Goal: Navigation & Orientation: Understand site structure

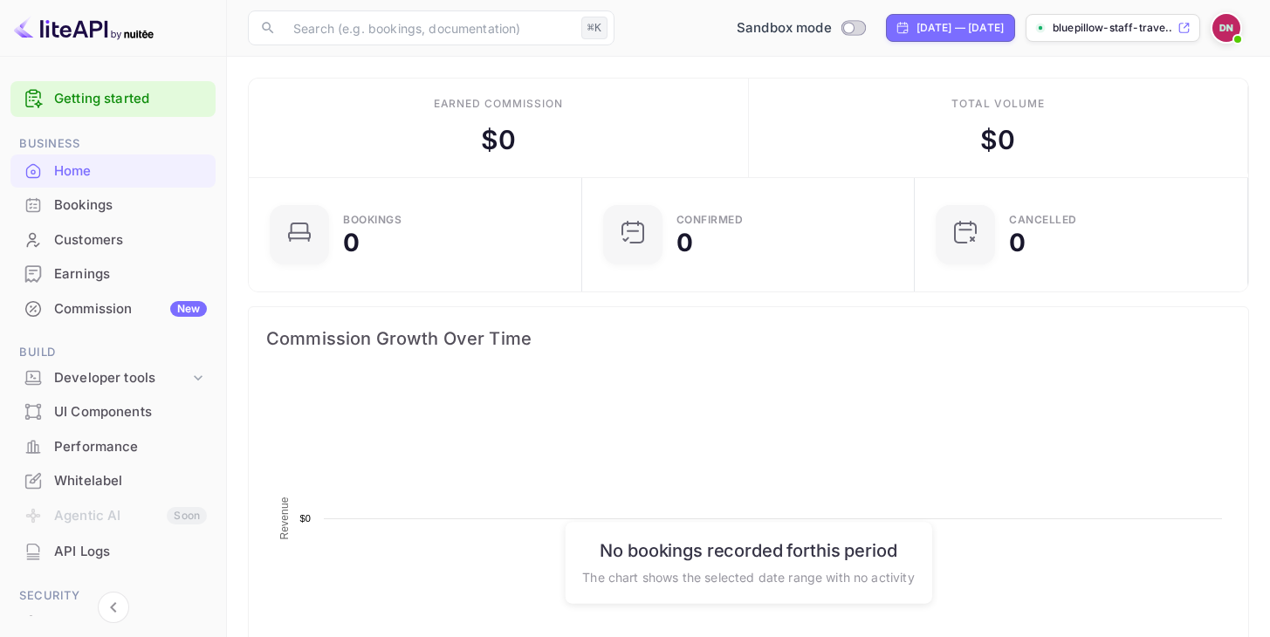
scroll to position [284, 323]
click at [105, 206] on div "Bookings" at bounding box center [130, 206] width 153 height 20
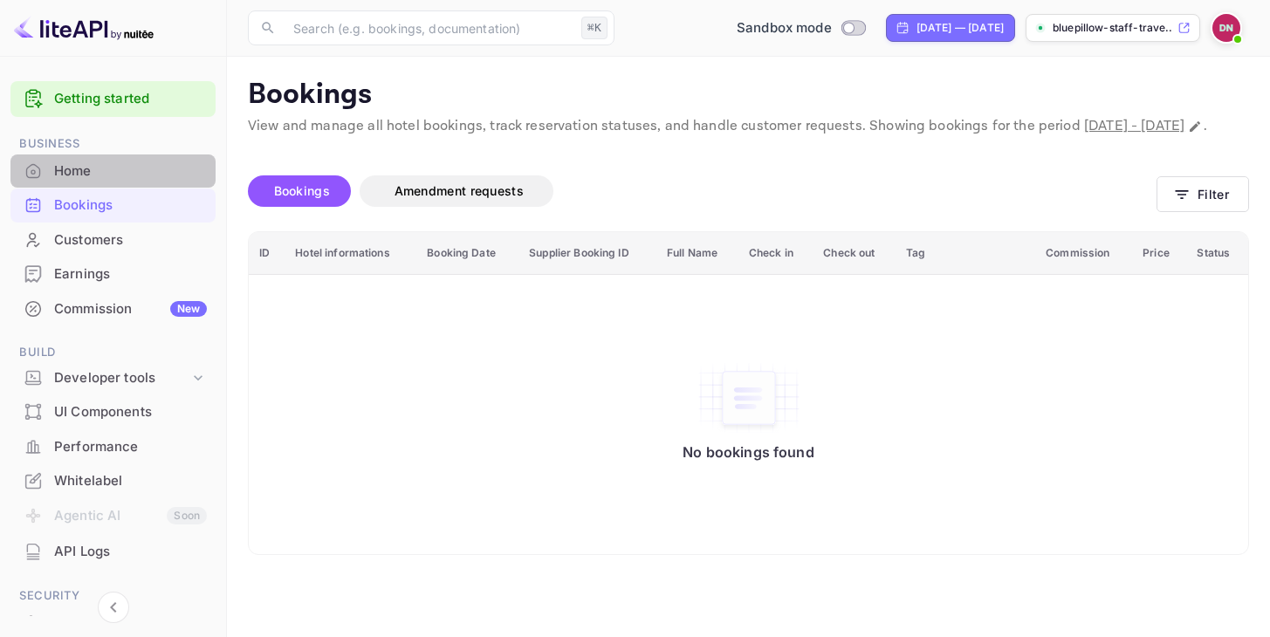
click at [86, 172] on div "Home" at bounding box center [130, 171] width 153 height 20
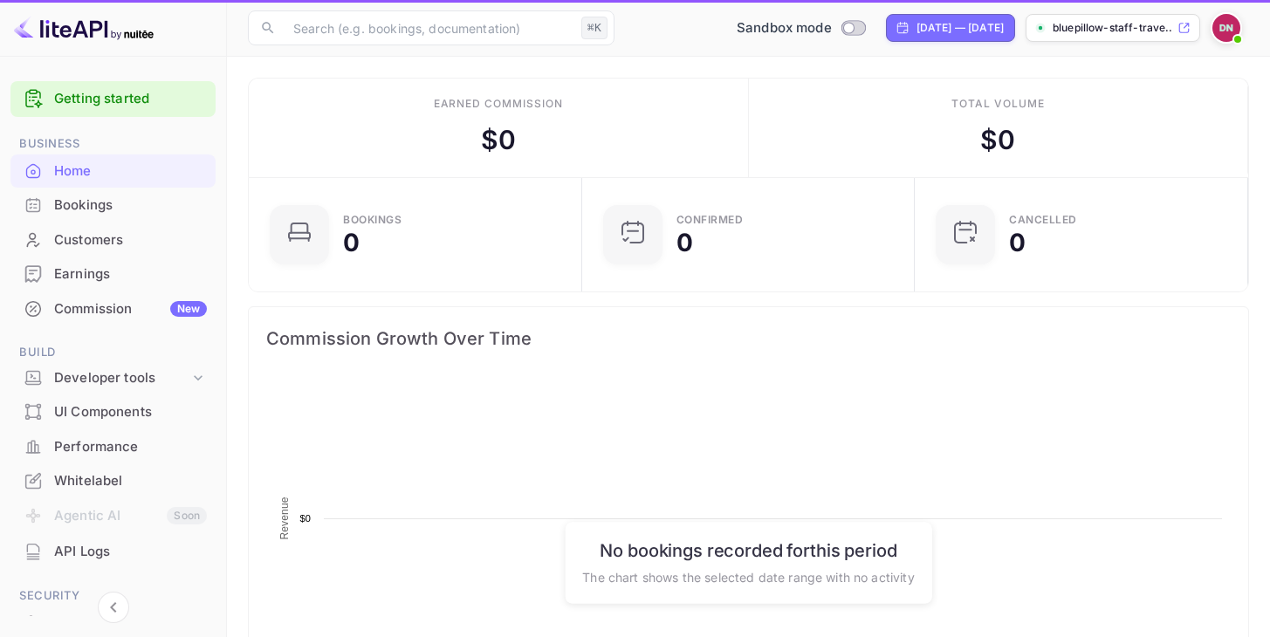
scroll to position [1, 1]
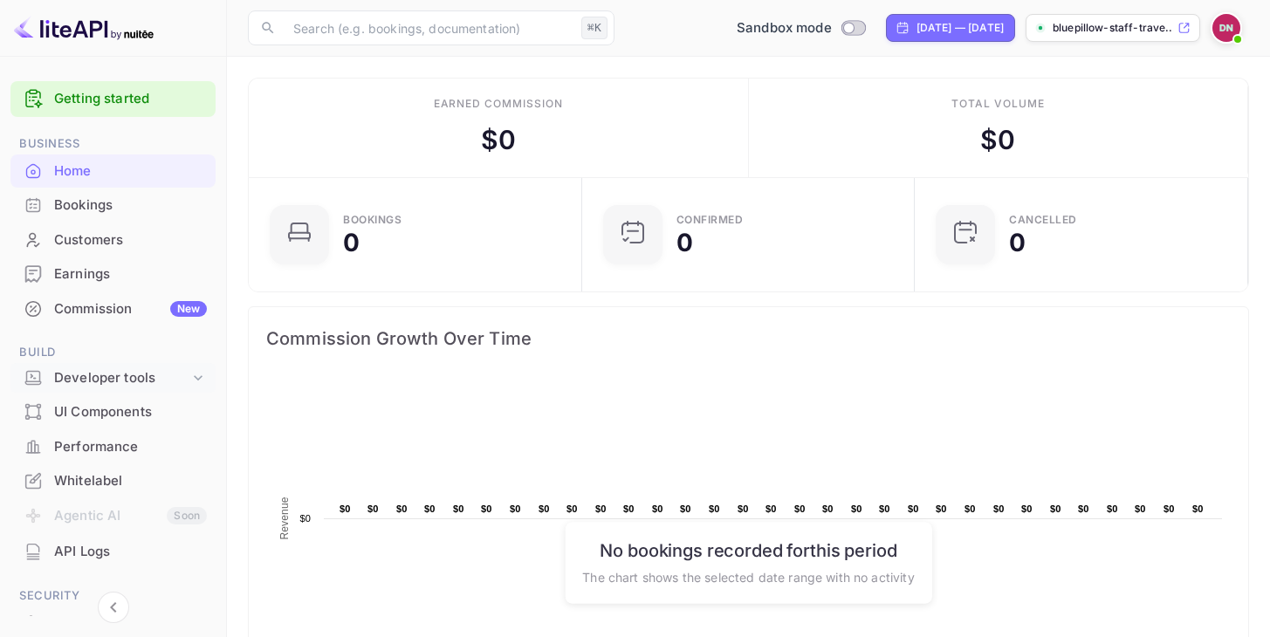
click at [102, 381] on div "Developer tools" at bounding box center [121, 378] width 135 height 20
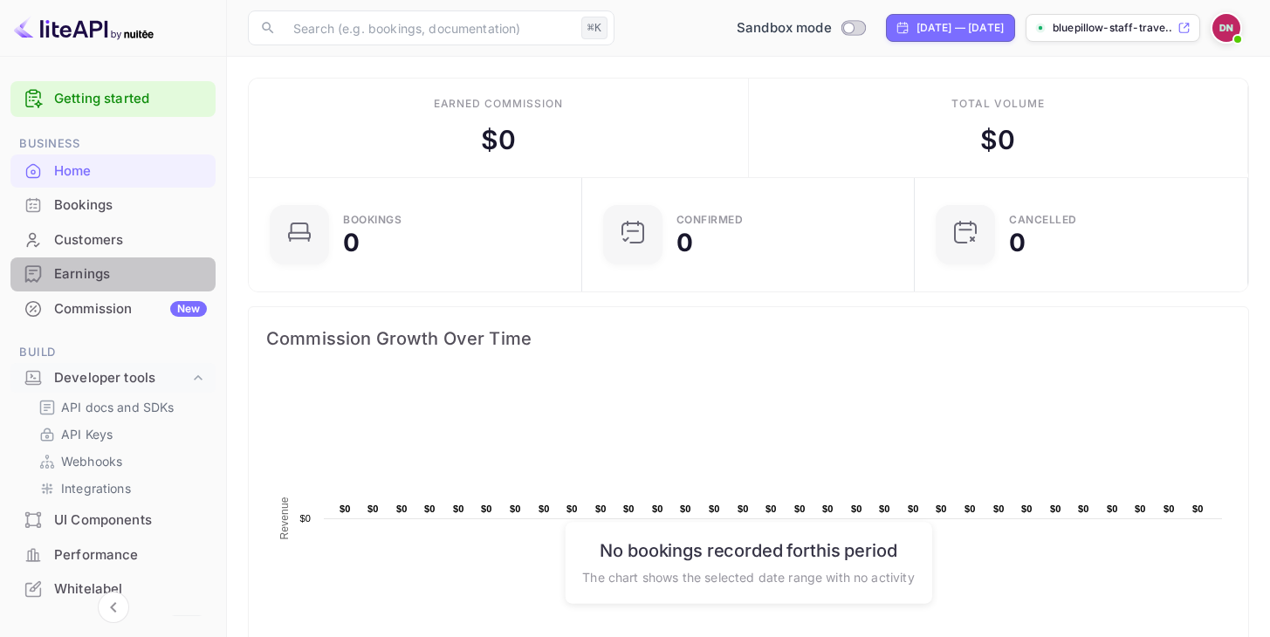
click at [95, 279] on div "Earnings" at bounding box center [130, 274] width 153 height 20
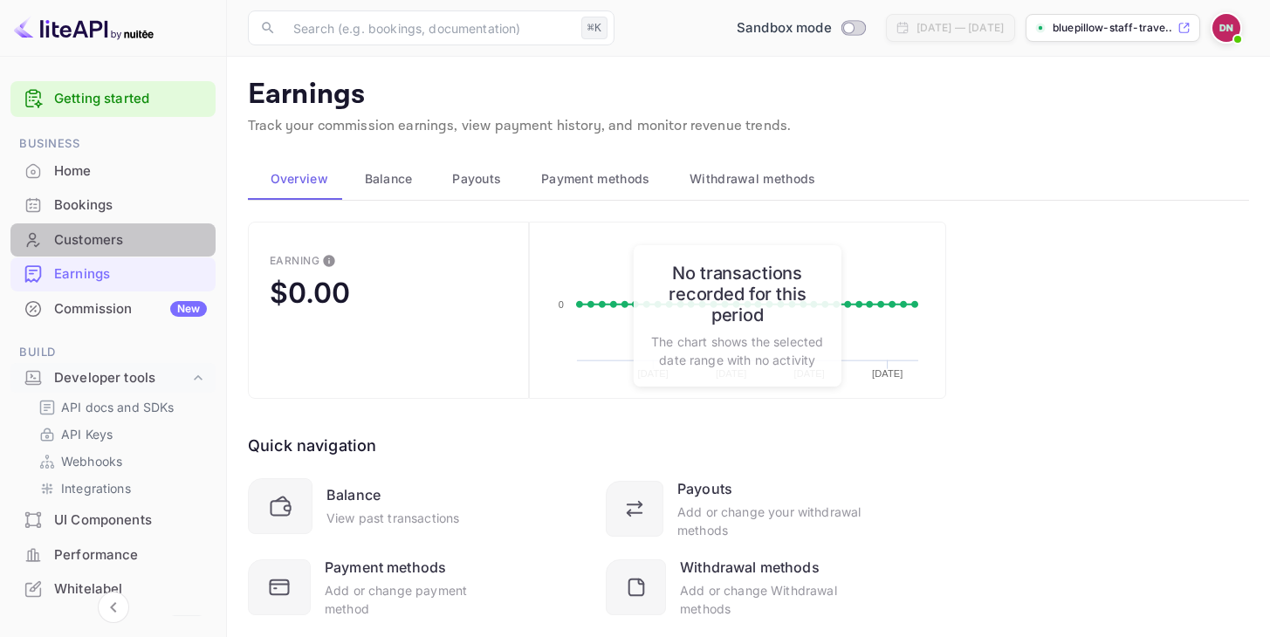
click at [88, 252] on div "Customers" at bounding box center [112, 240] width 205 height 34
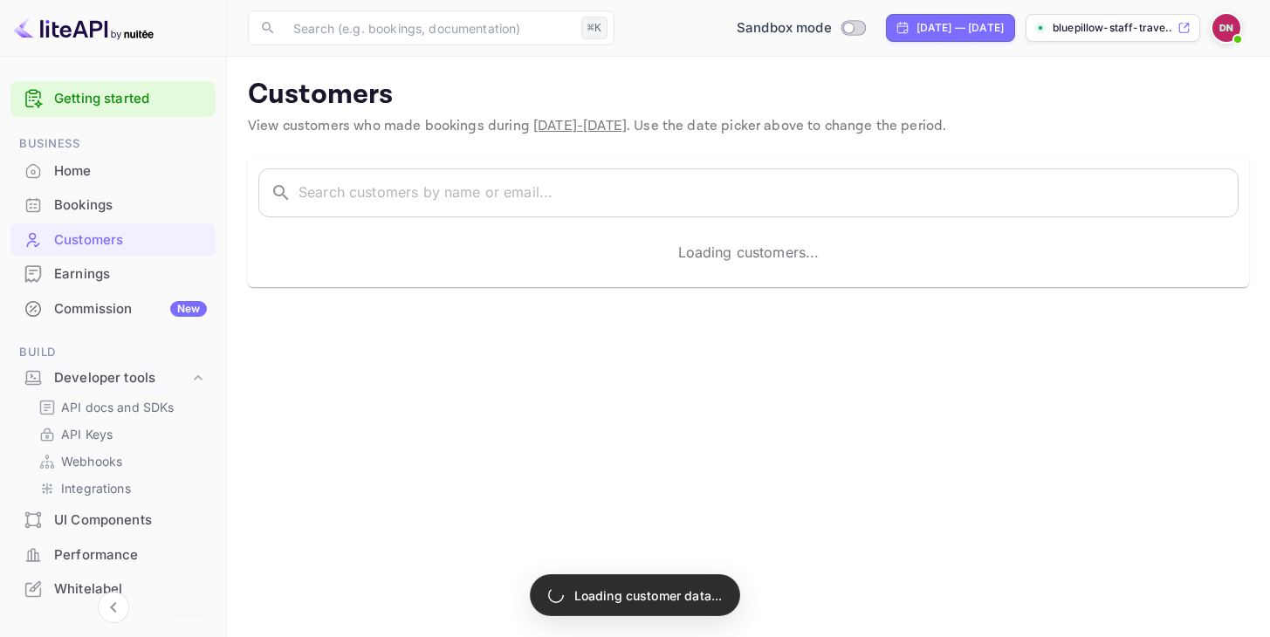
click at [83, 209] on div "Bookings" at bounding box center [130, 206] width 153 height 20
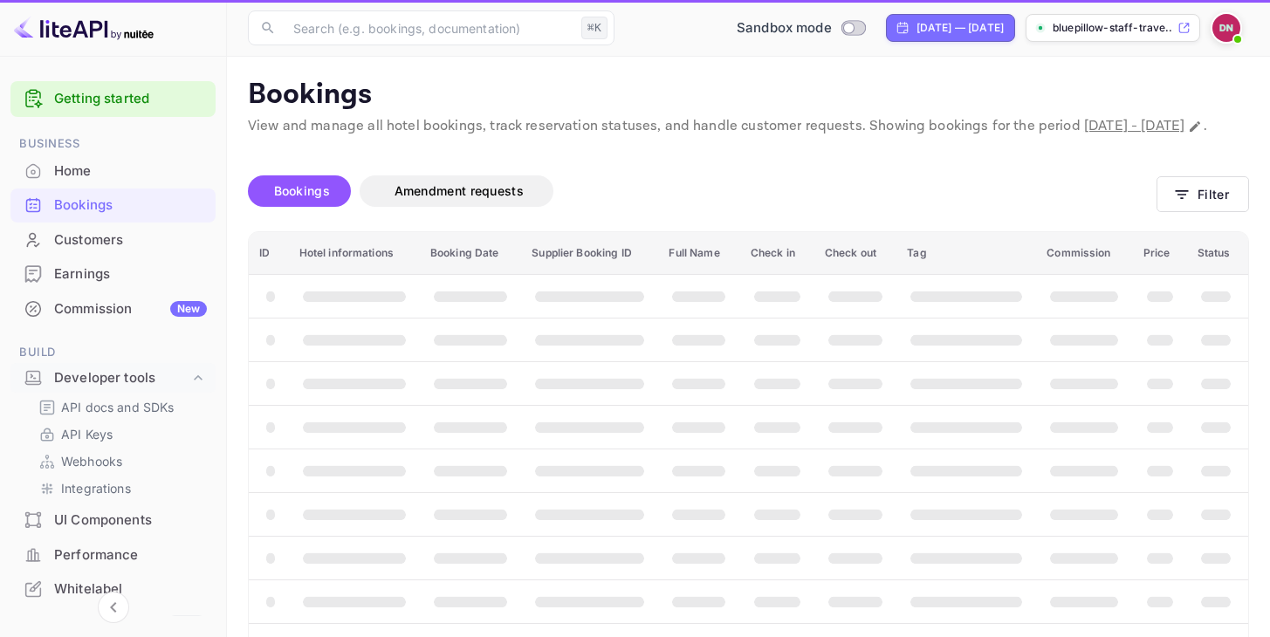
click at [78, 168] on div "Home" at bounding box center [130, 171] width 153 height 20
